Goal: Information Seeking & Learning: Learn about a topic

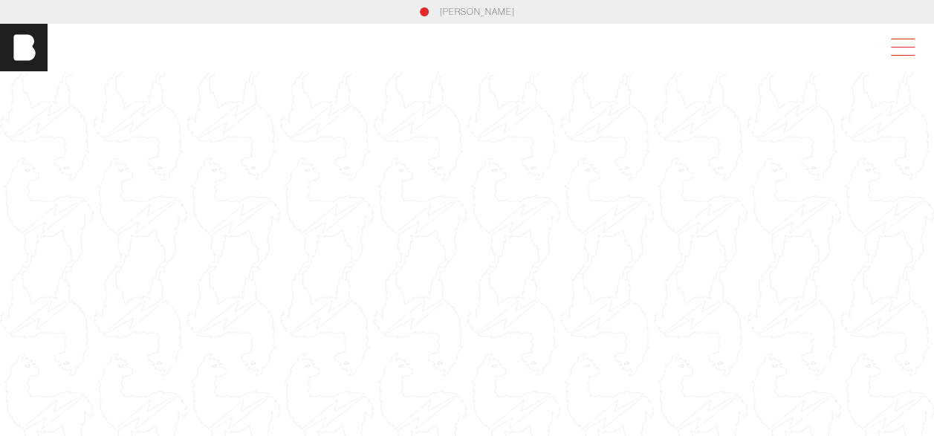
click at [917, 51] on span at bounding box center [900, 47] width 34 height 27
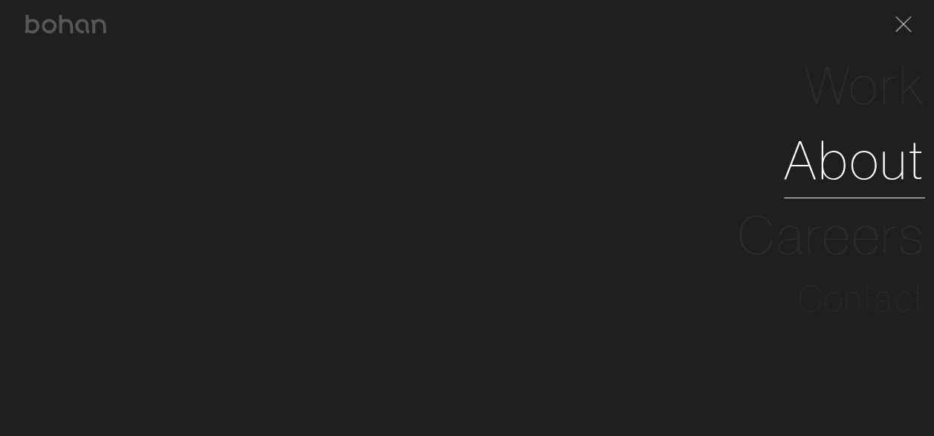
click at [877, 172] on link "About" at bounding box center [854, 160] width 141 height 75
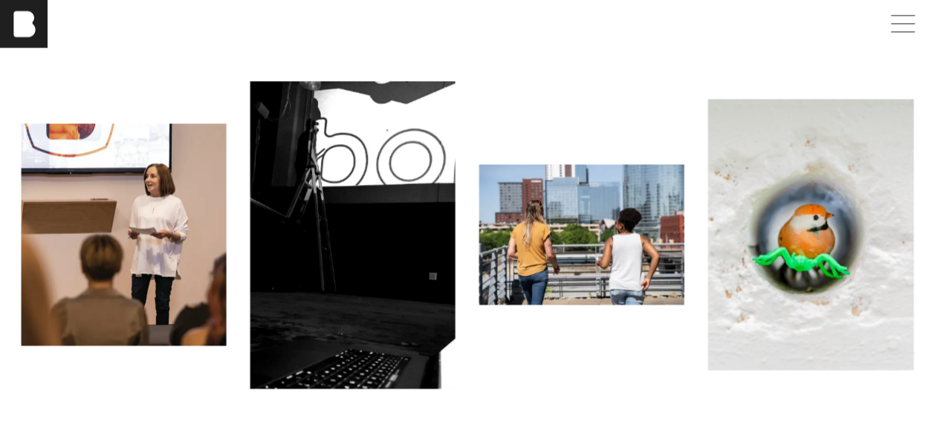
scroll to position [1330, 0]
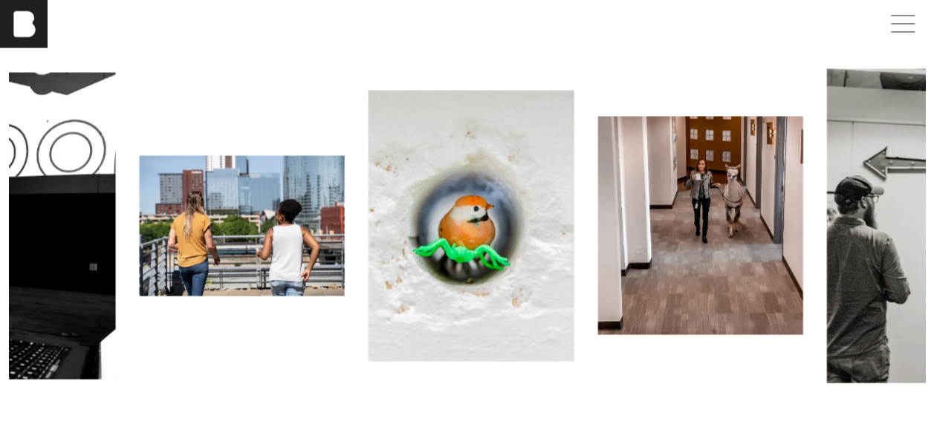
click at [466, 241] on img at bounding box center [471, 225] width 205 height 271
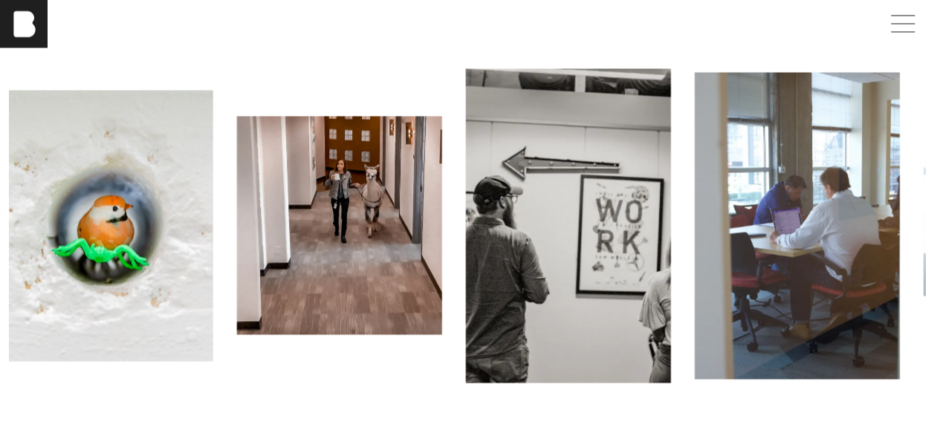
click at [435, 236] on img at bounding box center [338, 225] width 205 height 218
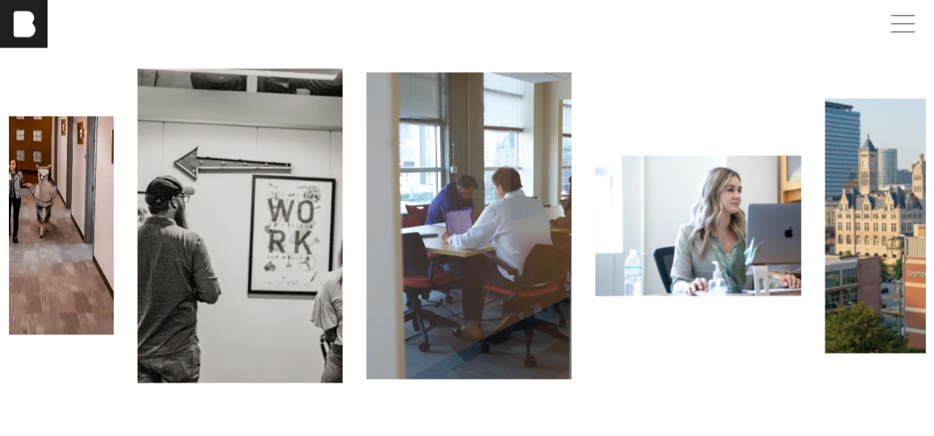
click at [424, 259] on img at bounding box center [468, 226] width 205 height 308
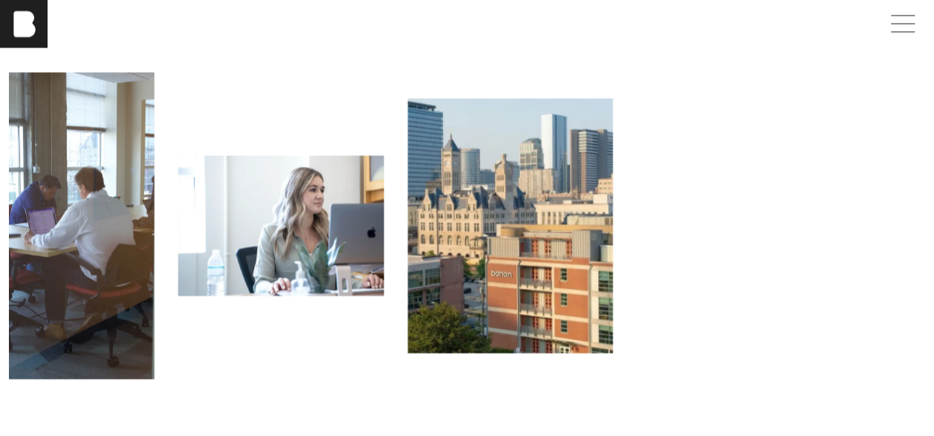
click at [511, 235] on img at bounding box center [509, 225] width 205 height 255
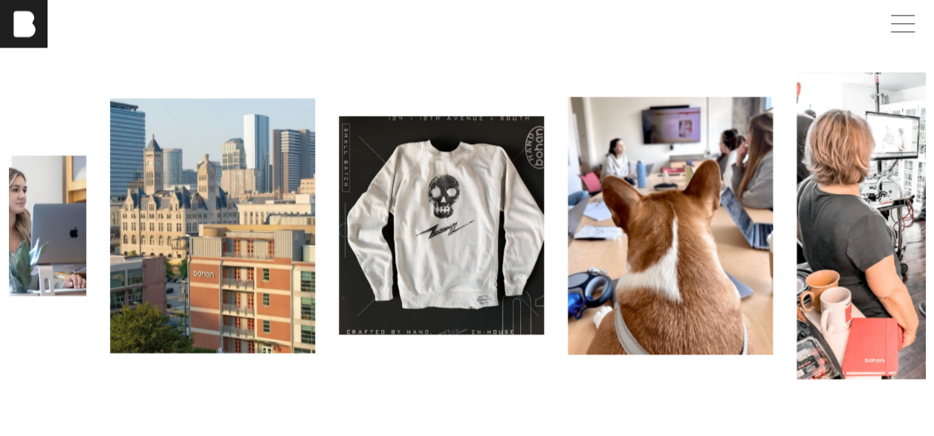
click at [527, 247] on img at bounding box center [441, 225] width 205 height 218
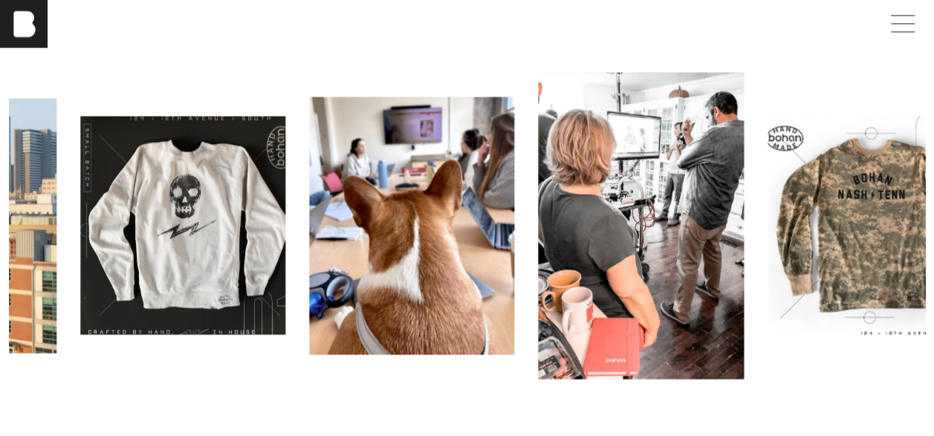
click at [603, 239] on img at bounding box center [640, 226] width 205 height 308
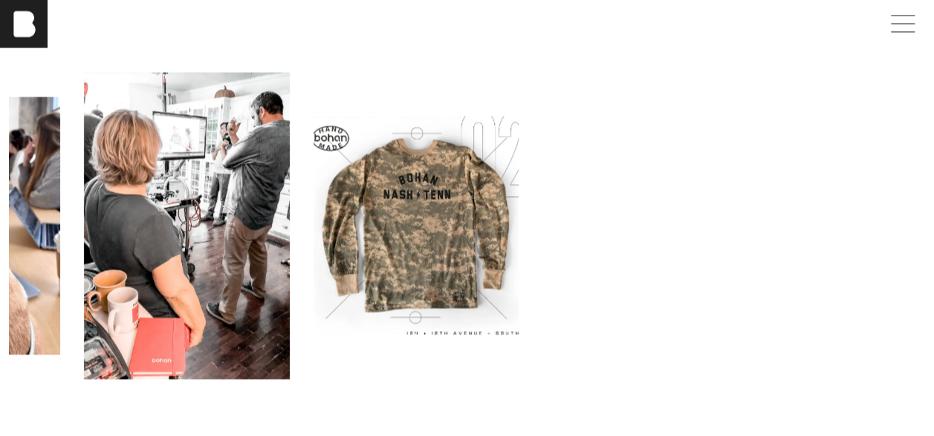
click at [437, 257] on img at bounding box center [415, 225] width 205 height 218
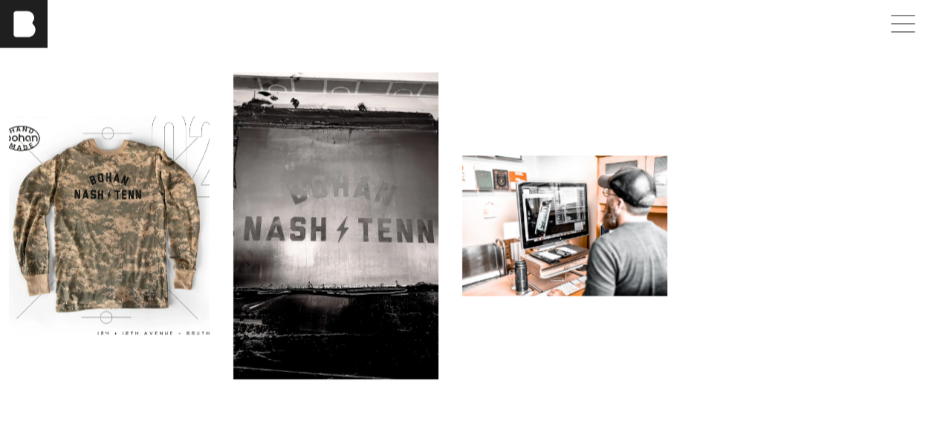
click at [526, 256] on img at bounding box center [564, 225] width 205 height 140
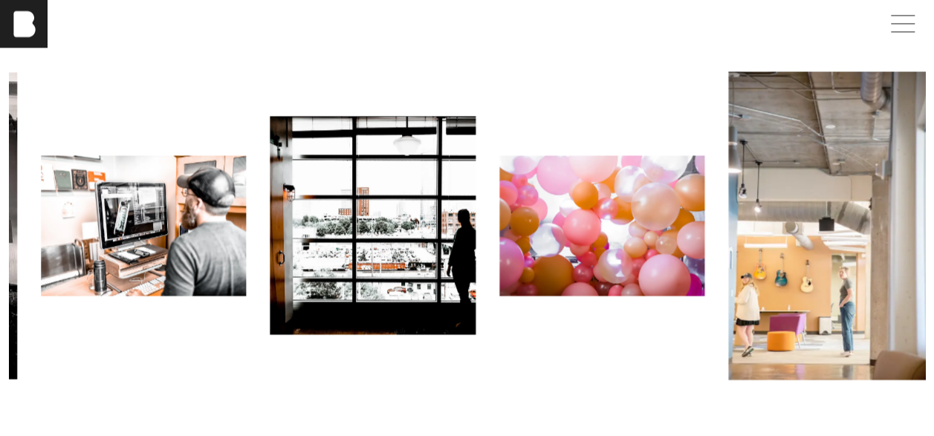
click at [444, 273] on img at bounding box center [372, 225] width 205 height 218
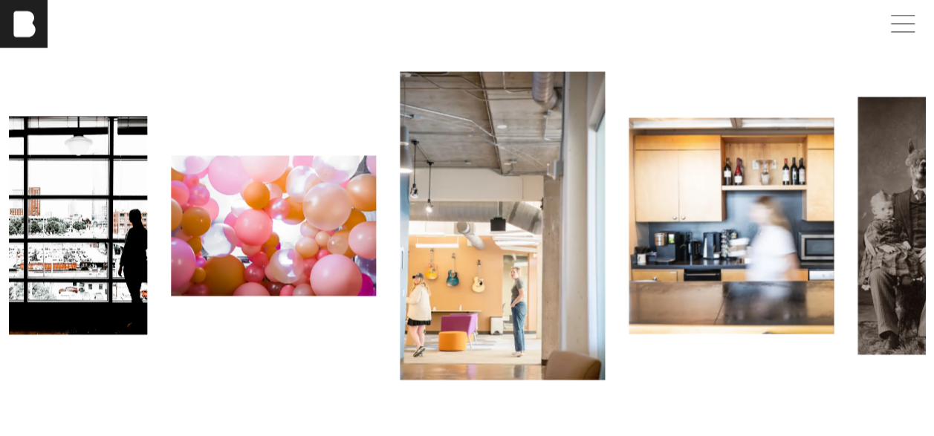
click at [487, 263] on img at bounding box center [502, 225] width 205 height 308
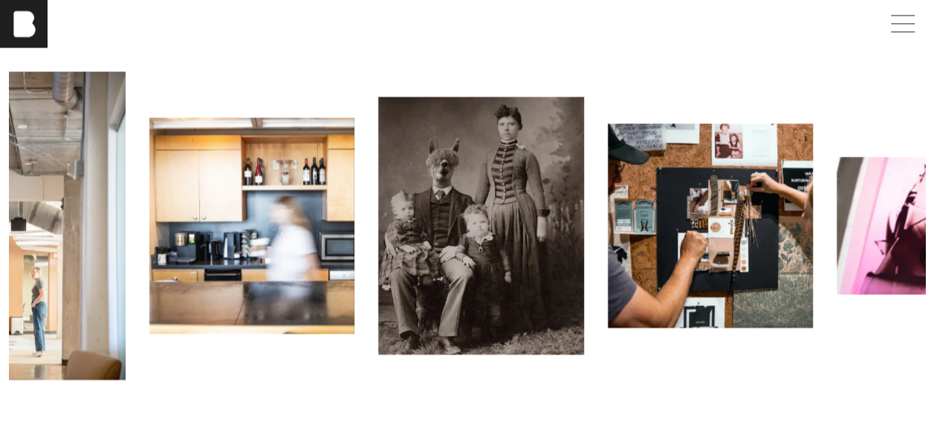
click at [416, 312] on img at bounding box center [480, 226] width 205 height 258
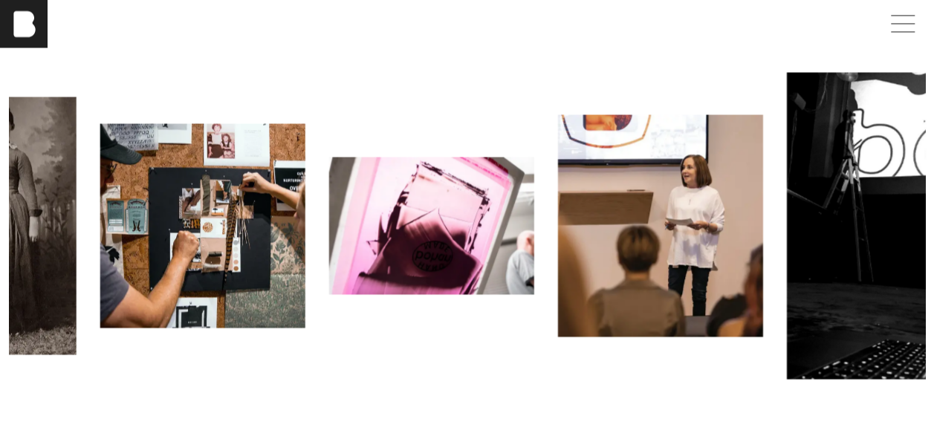
click at [250, 315] on img at bounding box center [202, 225] width 205 height 205
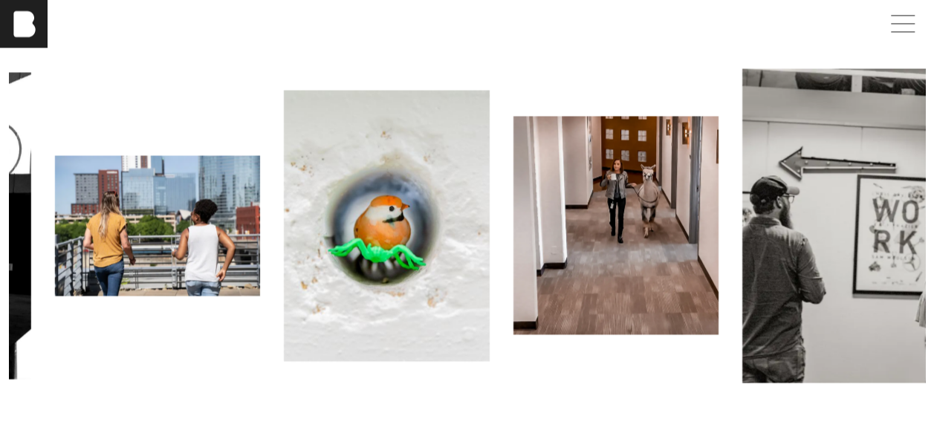
click at [382, 255] on img at bounding box center [386, 225] width 205 height 271
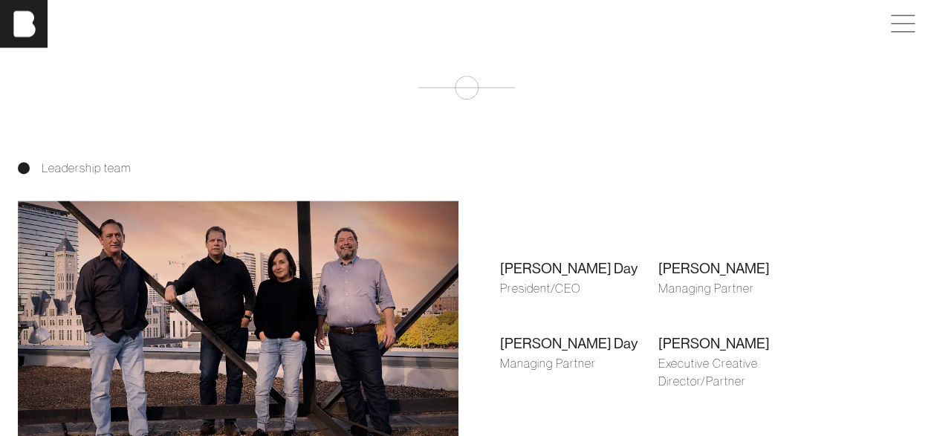
scroll to position [904, 0]
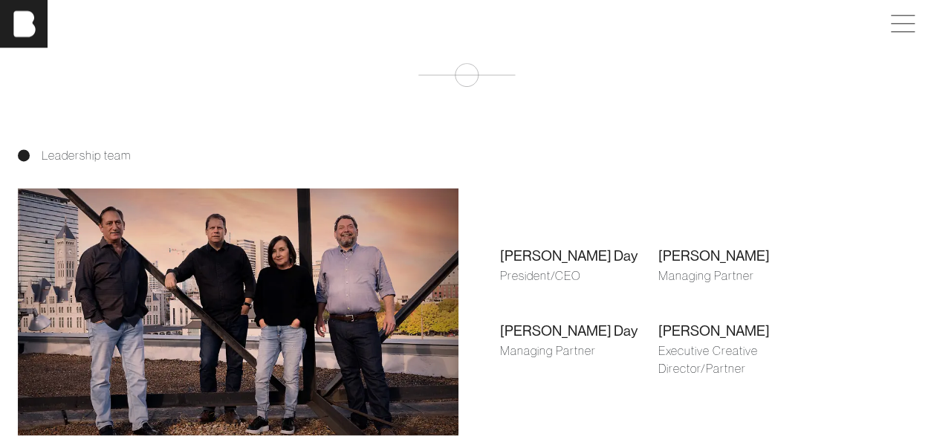
click at [86, 161] on div "Leadership team" at bounding box center [467, 155] width 898 height 18
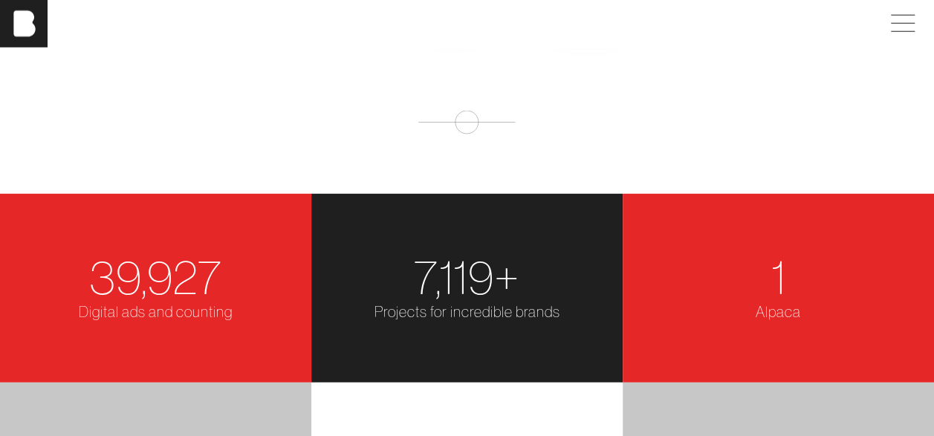
scroll to position [1627, 0]
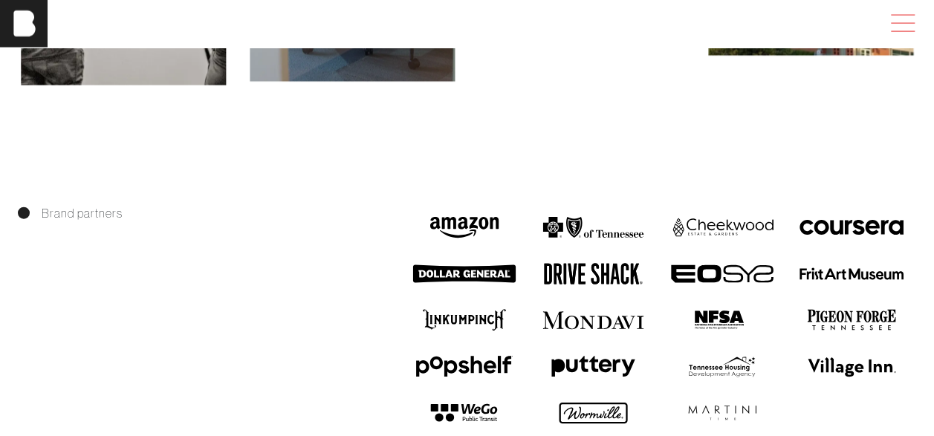
click at [909, 22] on span at bounding box center [900, 23] width 34 height 27
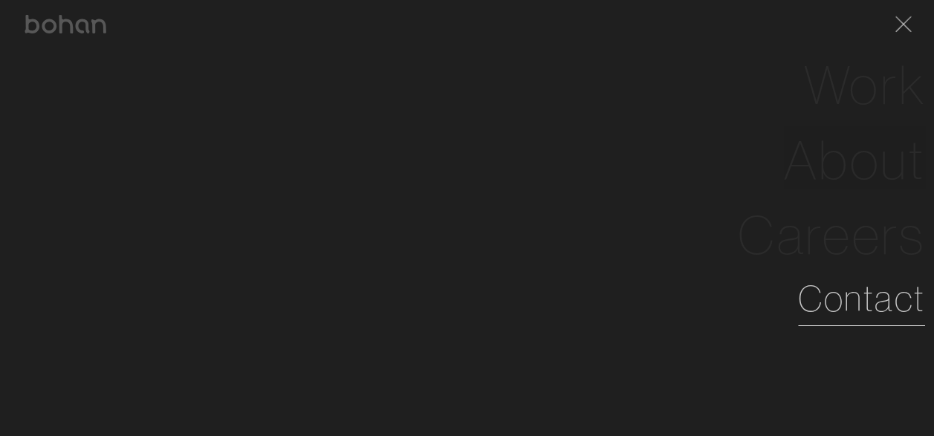
click at [892, 291] on link "Contact" at bounding box center [861, 298] width 127 height 53
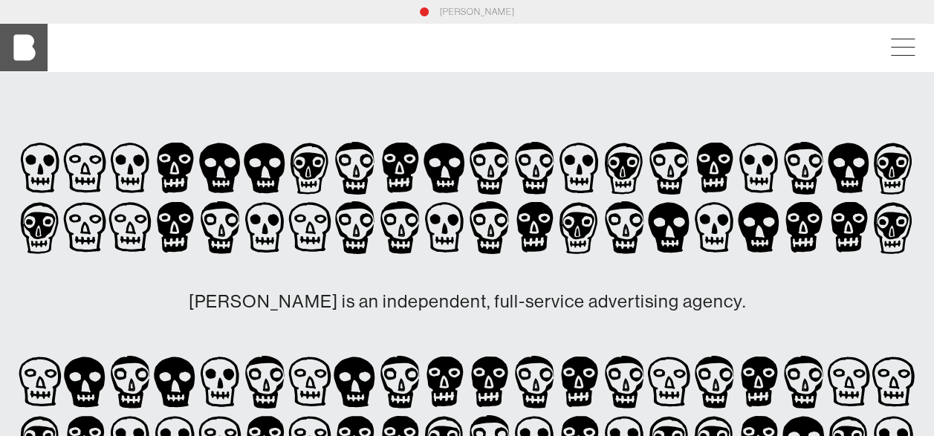
click at [24, 48] on img at bounding box center [24, 48] width 48 height 48
